Goal: Transaction & Acquisition: Purchase product/service

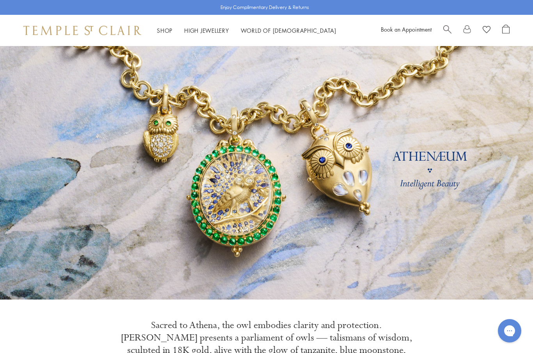
click at [166, 30] on link "Shop Shop" at bounding box center [165, 31] width 16 height 8
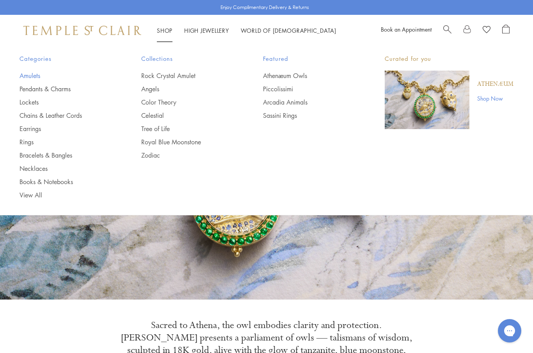
click at [25, 74] on link "Amulets" at bounding box center [65, 75] width 91 height 9
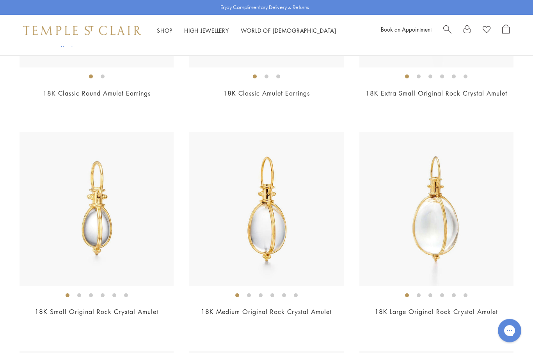
scroll to position [1340, 0]
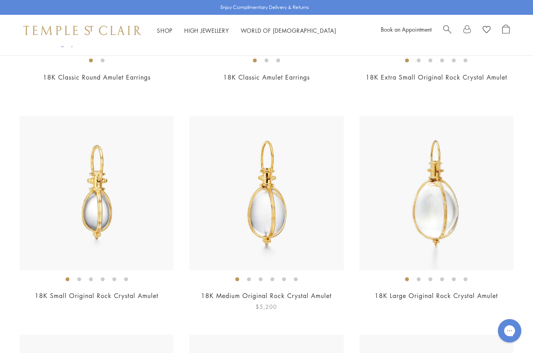
click at [281, 201] on img at bounding box center [266, 193] width 154 height 154
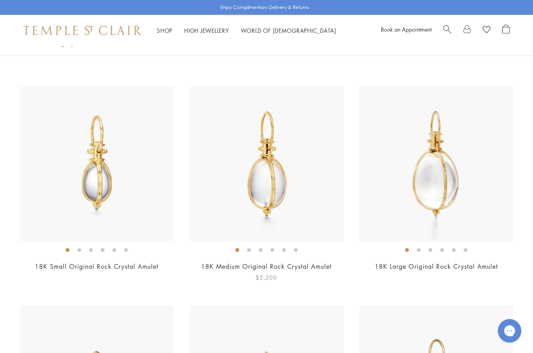
click at [276, 184] on img at bounding box center [266, 164] width 154 height 154
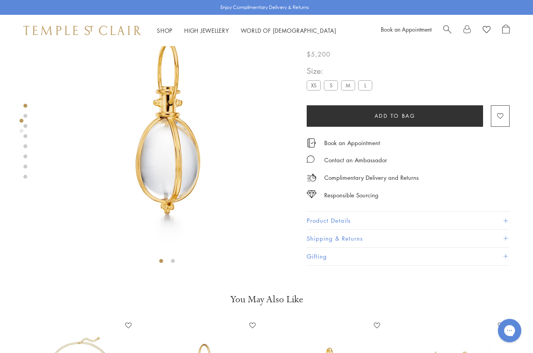
scroll to position [46, 0]
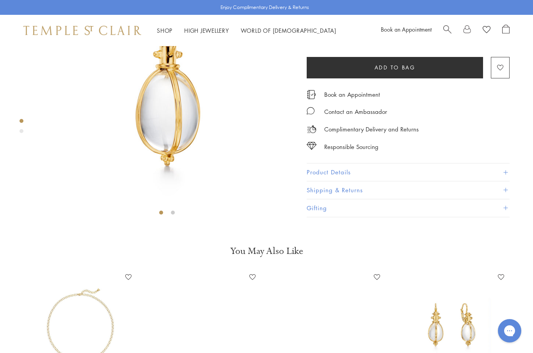
scroll to position [46, 0]
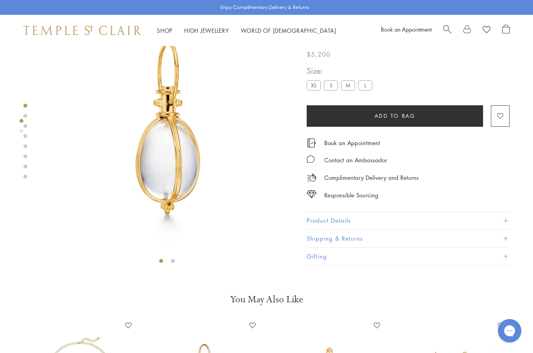
click at [333, 87] on label "S" at bounding box center [331, 86] width 14 height 10
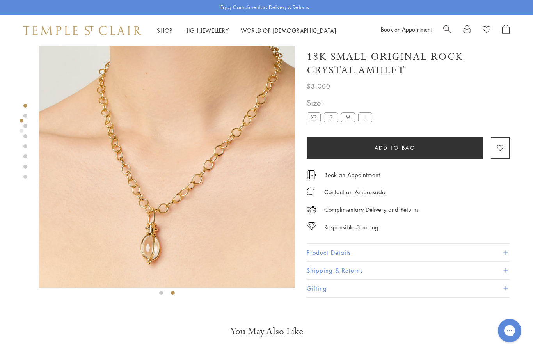
scroll to position [14, 0]
click at [498, 257] on button "Product Details" at bounding box center [408, 253] width 203 height 18
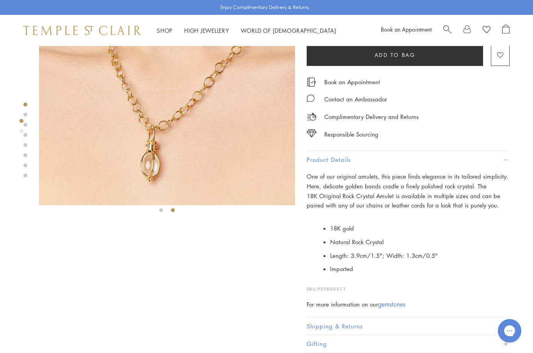
scroll to position [0, 0]
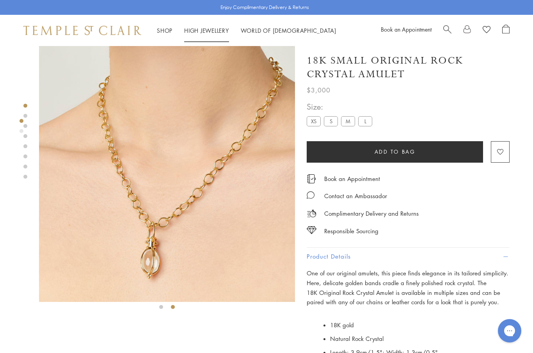
click at [202, 29] on link "High Jewellery High Jewellery" at bounding box center [206, 31] width 45 height 8
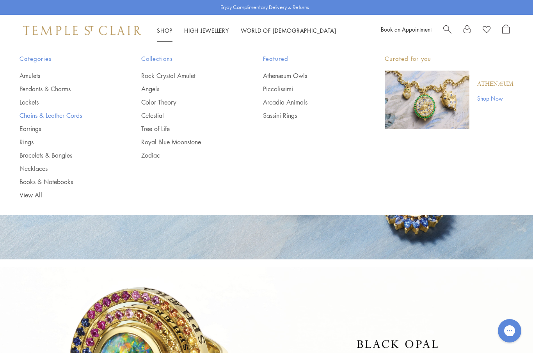
click at [47, 119] on link "Chains & Leather Cords" at bounding box center [65, 115] width 91 height 9
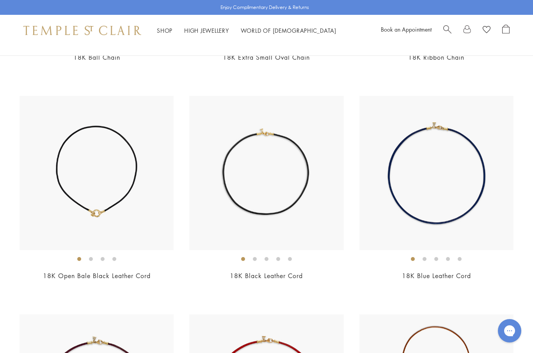
scroll to position [1140, 0]
